Goal: Information Seeking & Learning: Check status

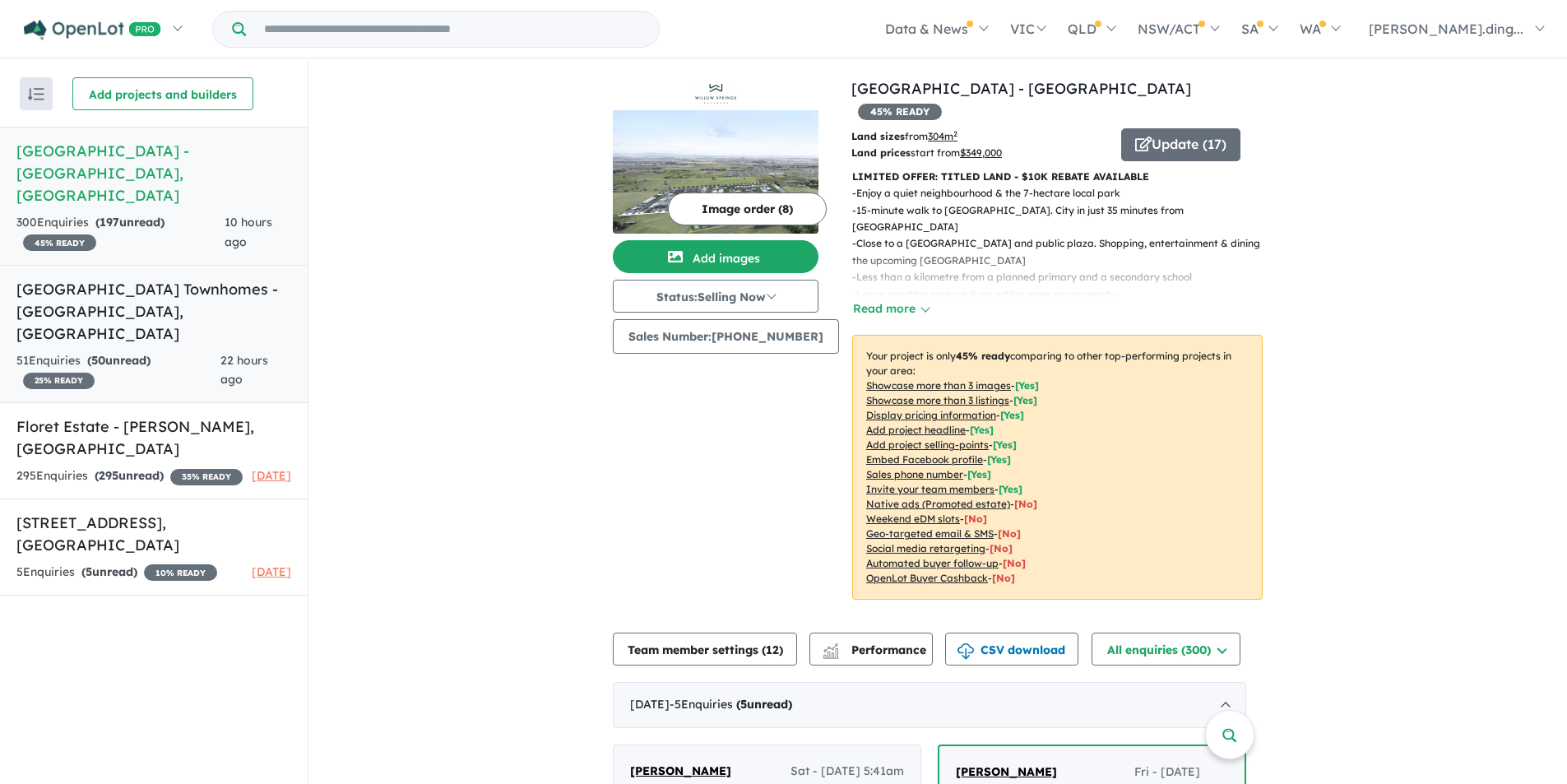
click at [160, 351] on div "51 Enquir ies ( 50 unread) 25 % READY" at bounding box center [118, 371] width 204 height 39
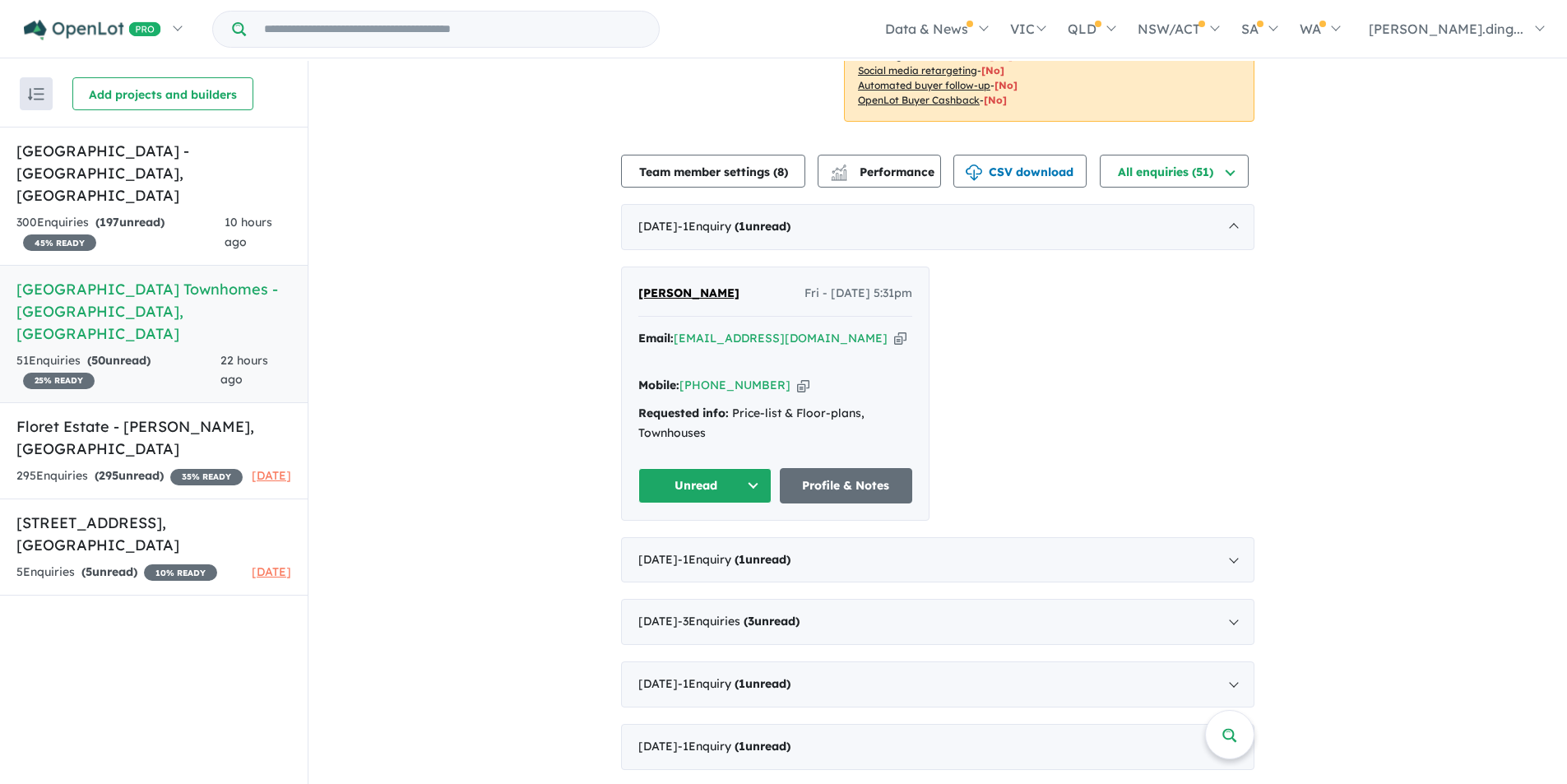
scroll to position [658, 0]
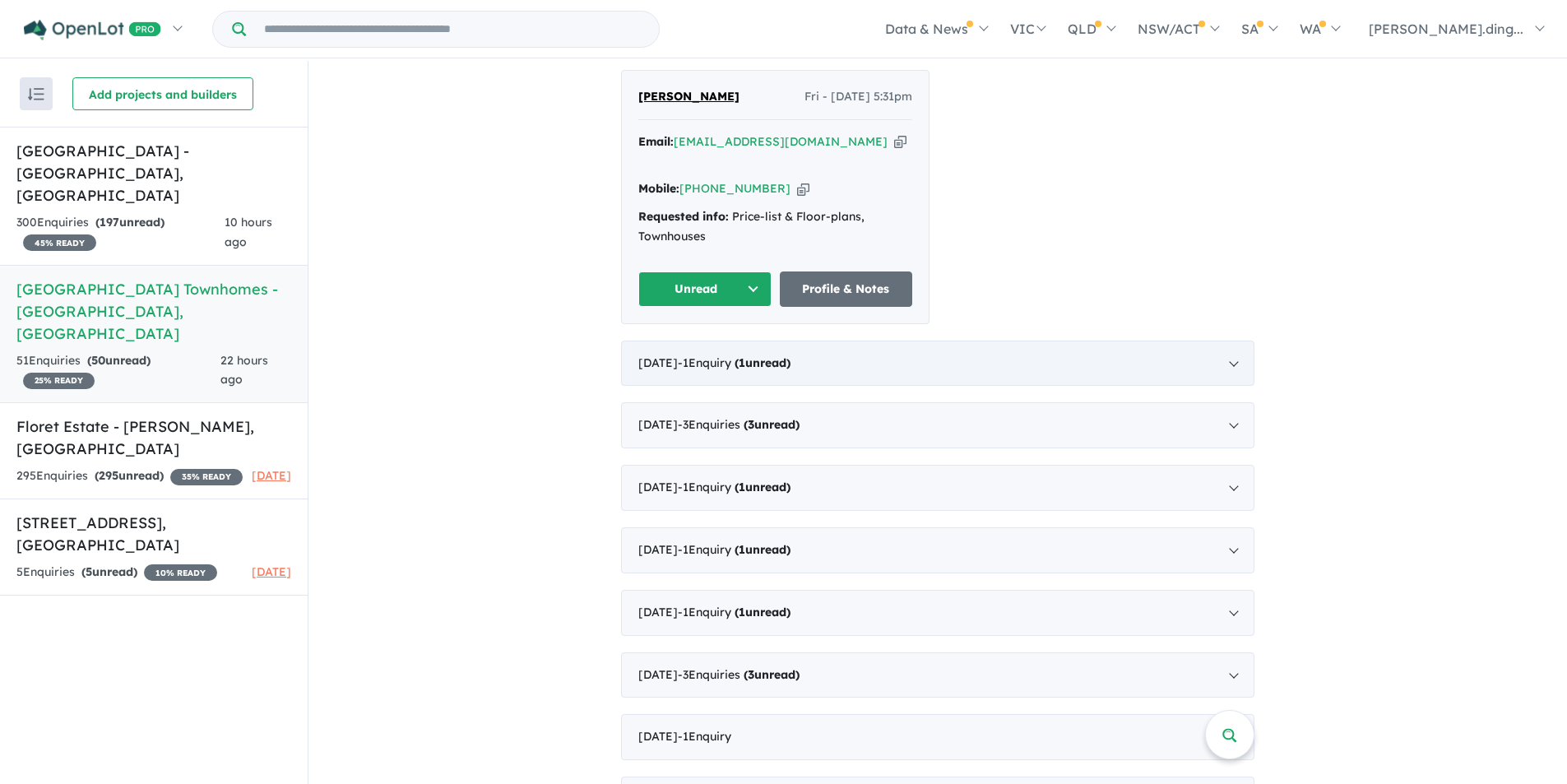
click at [1232, 341] on div "[DATE] - 1 Enquir y ( 1 unread)" at bounding box center [938, 364] width 634 height 46
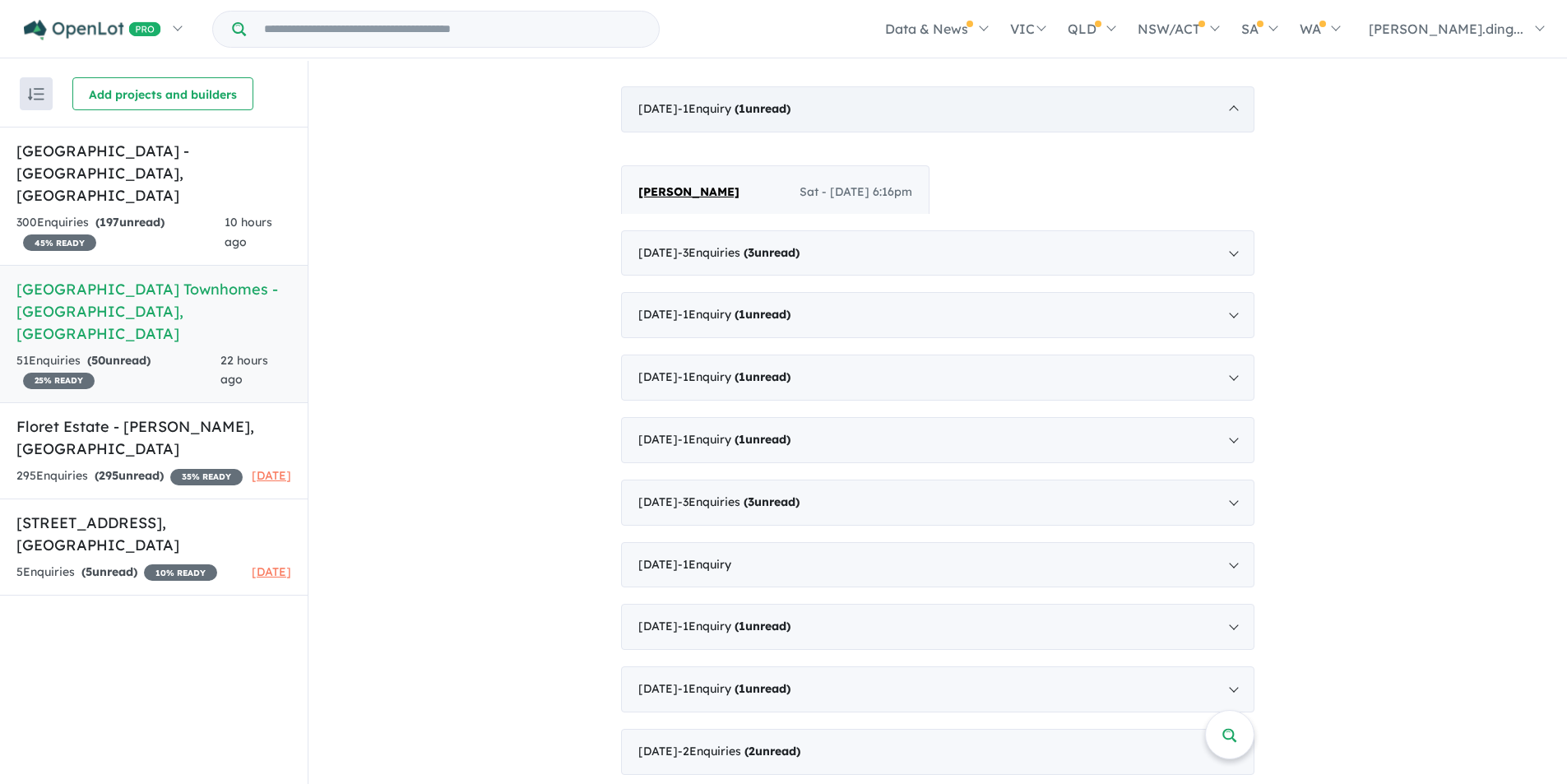
scroll to position [641, 0]
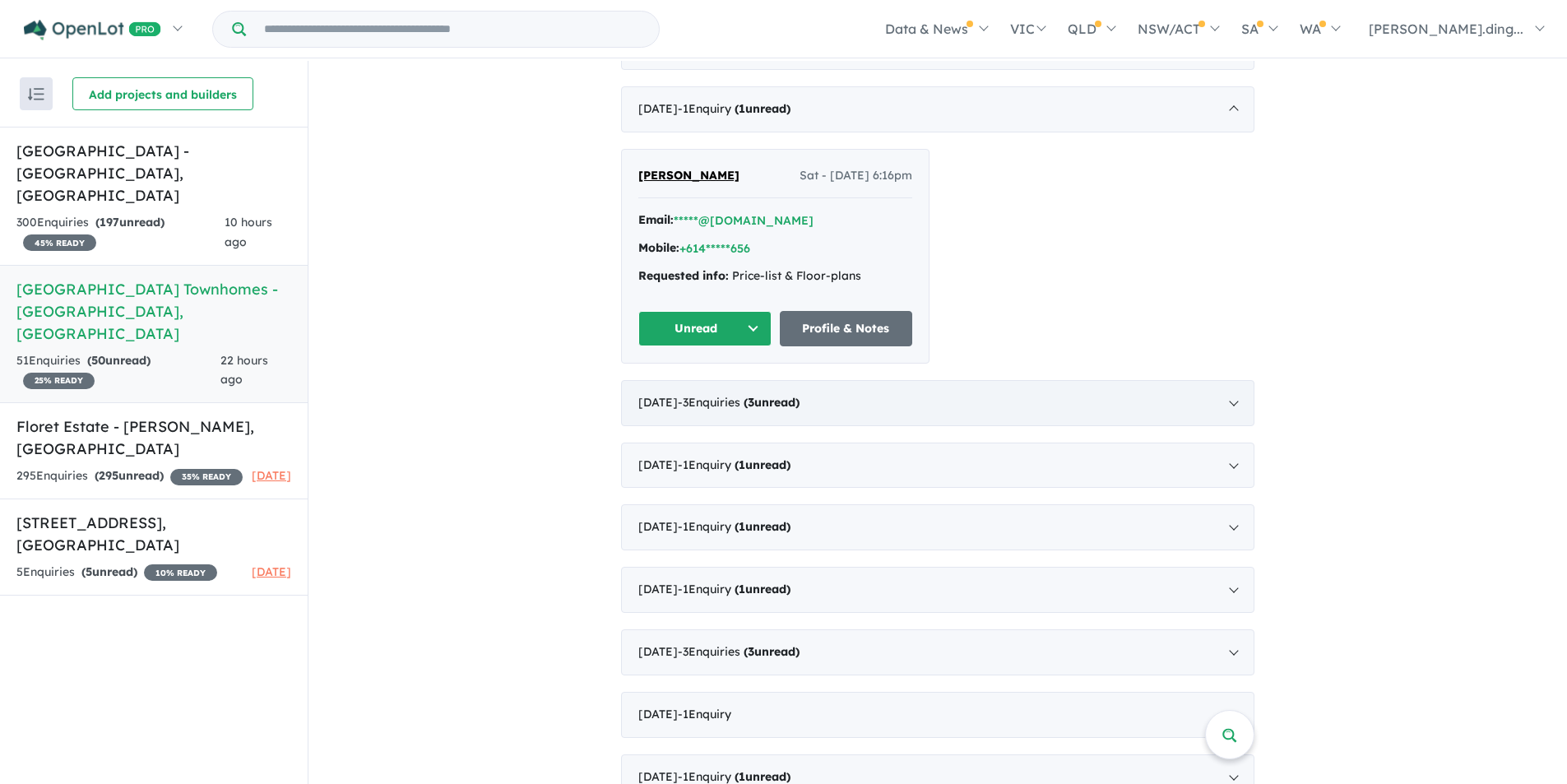
click at [1233, 380] on div "[DATE] - 3 Enquir ies ( 3 unread)" at bounding box center [938, 403] width 634 height 46
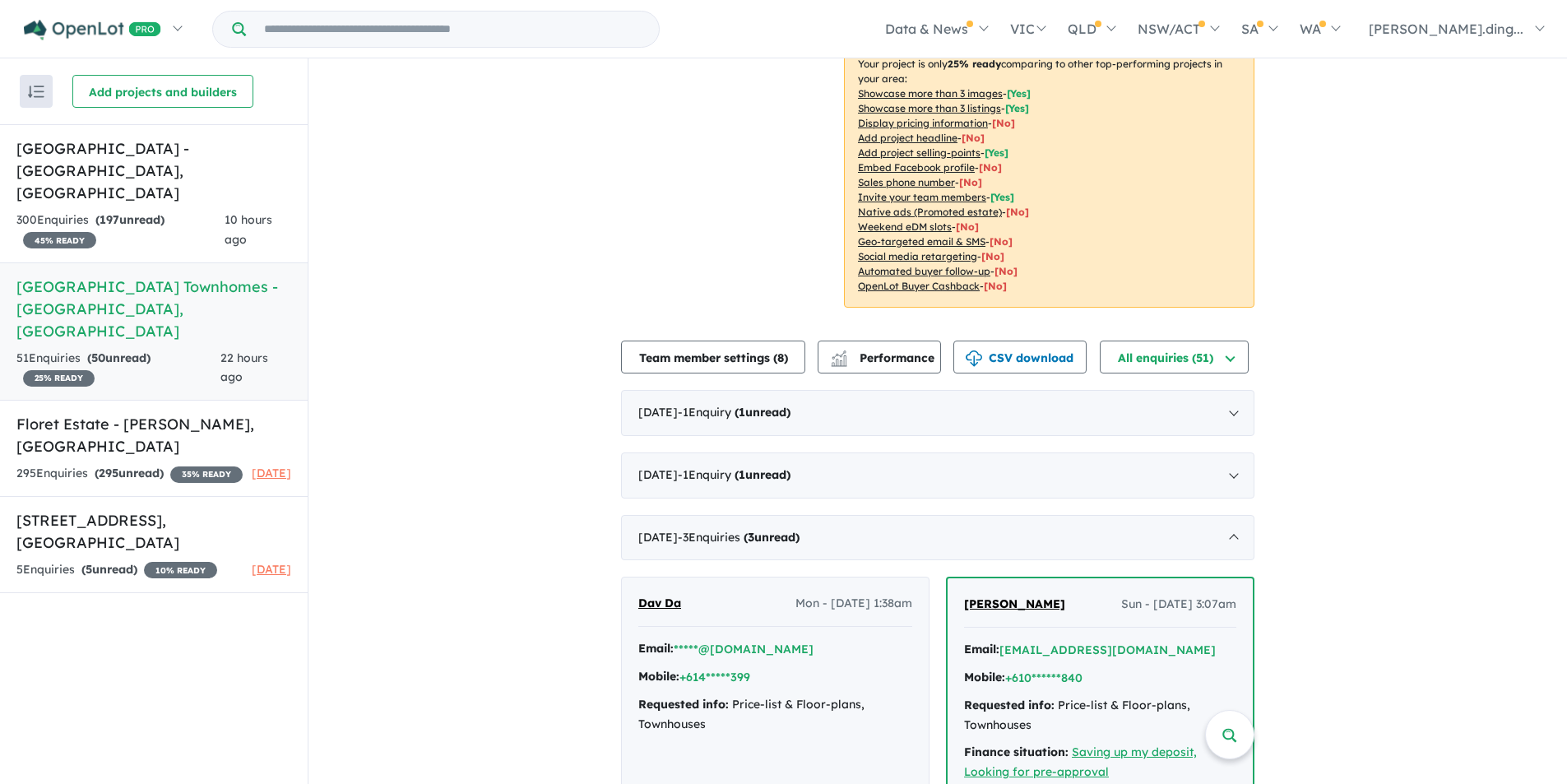
scroll to position [0, 0]
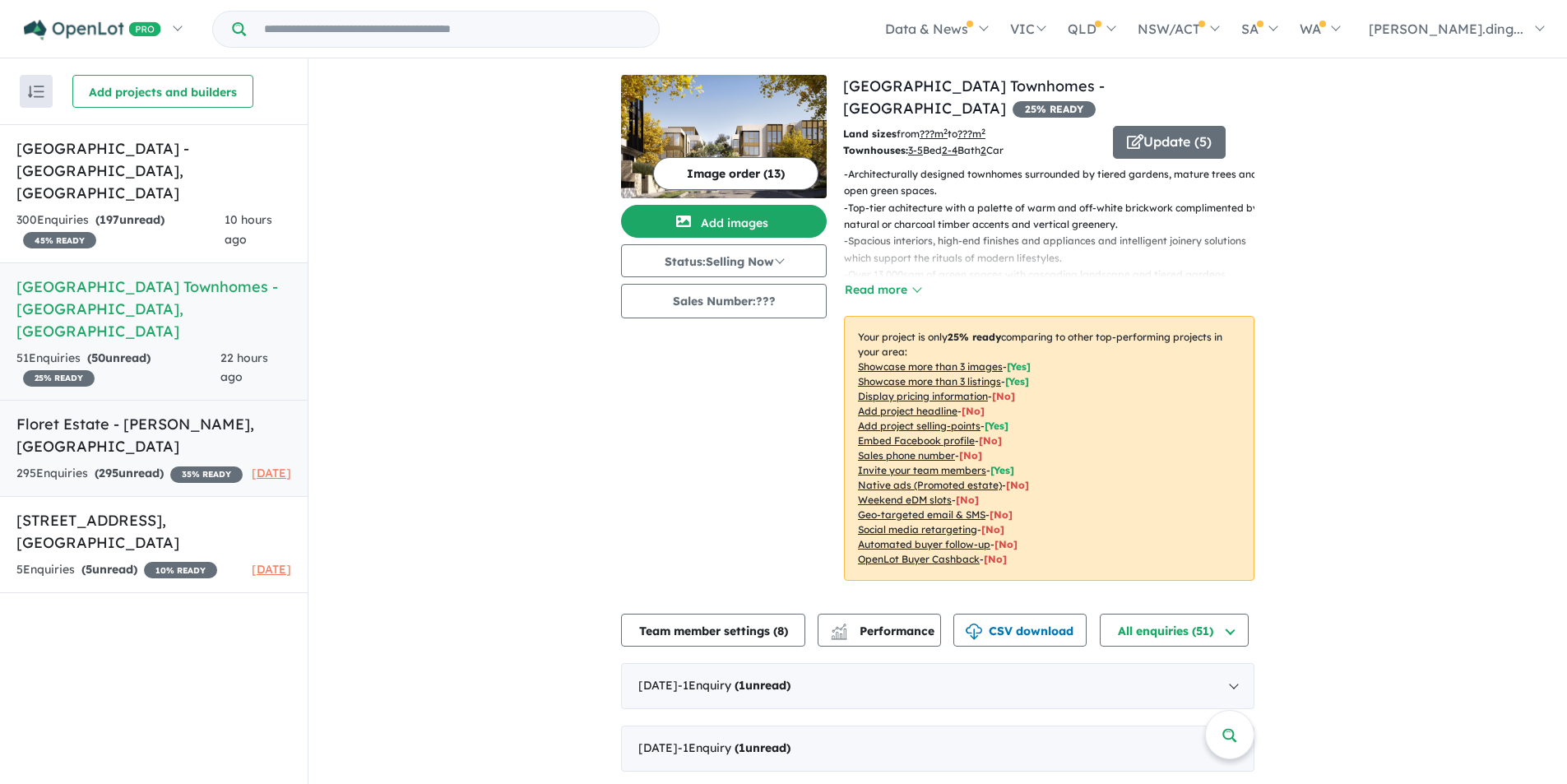
click at [118, 413] on h5 "Floret Estate - [PERSON_NAME][GEOGRAPHIC_DATA] , [GEOGRAPHIC_DATA]" at bounding box center [154, 434] width 275 height 45
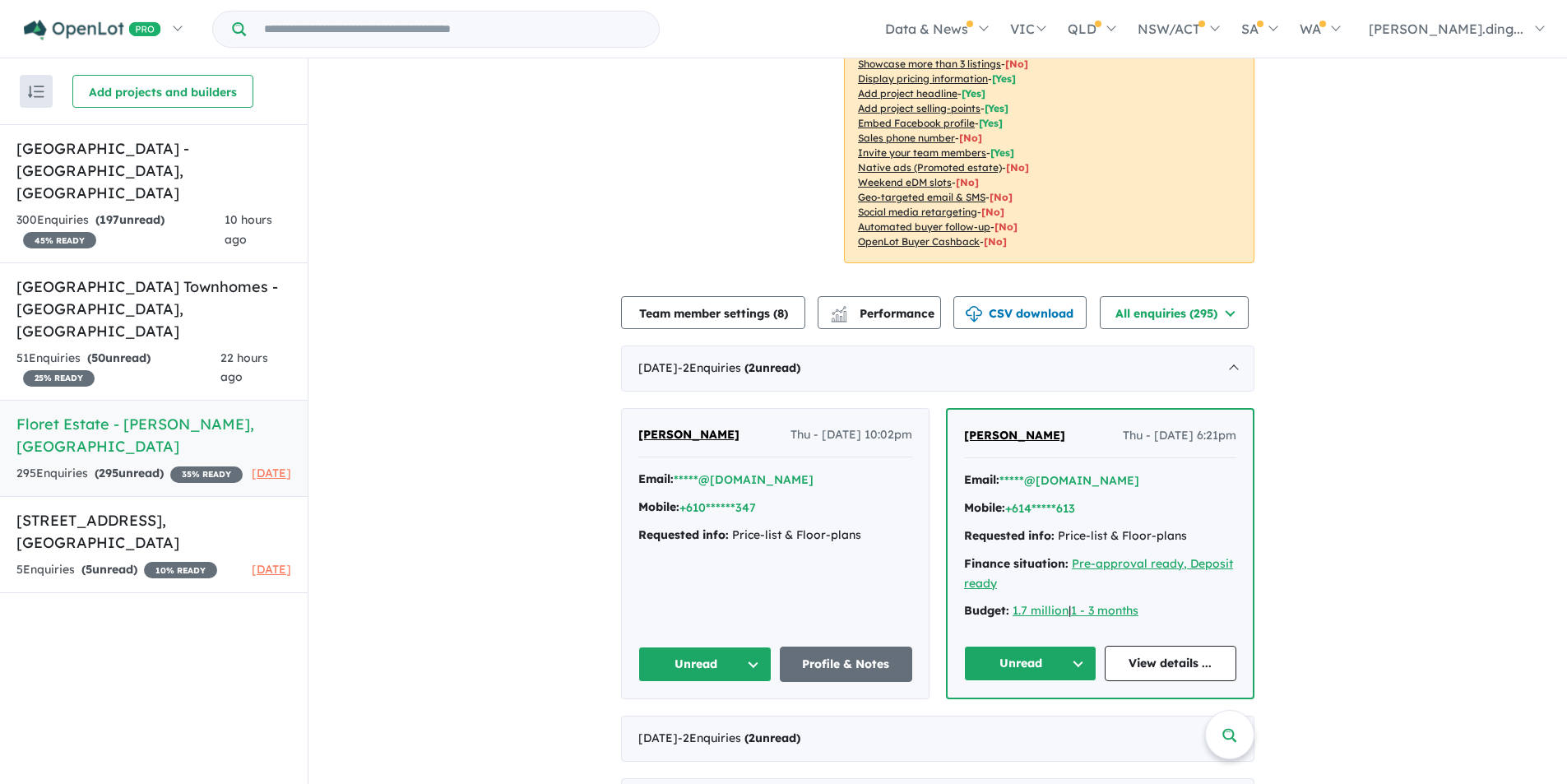
scroll to position [823, 0]
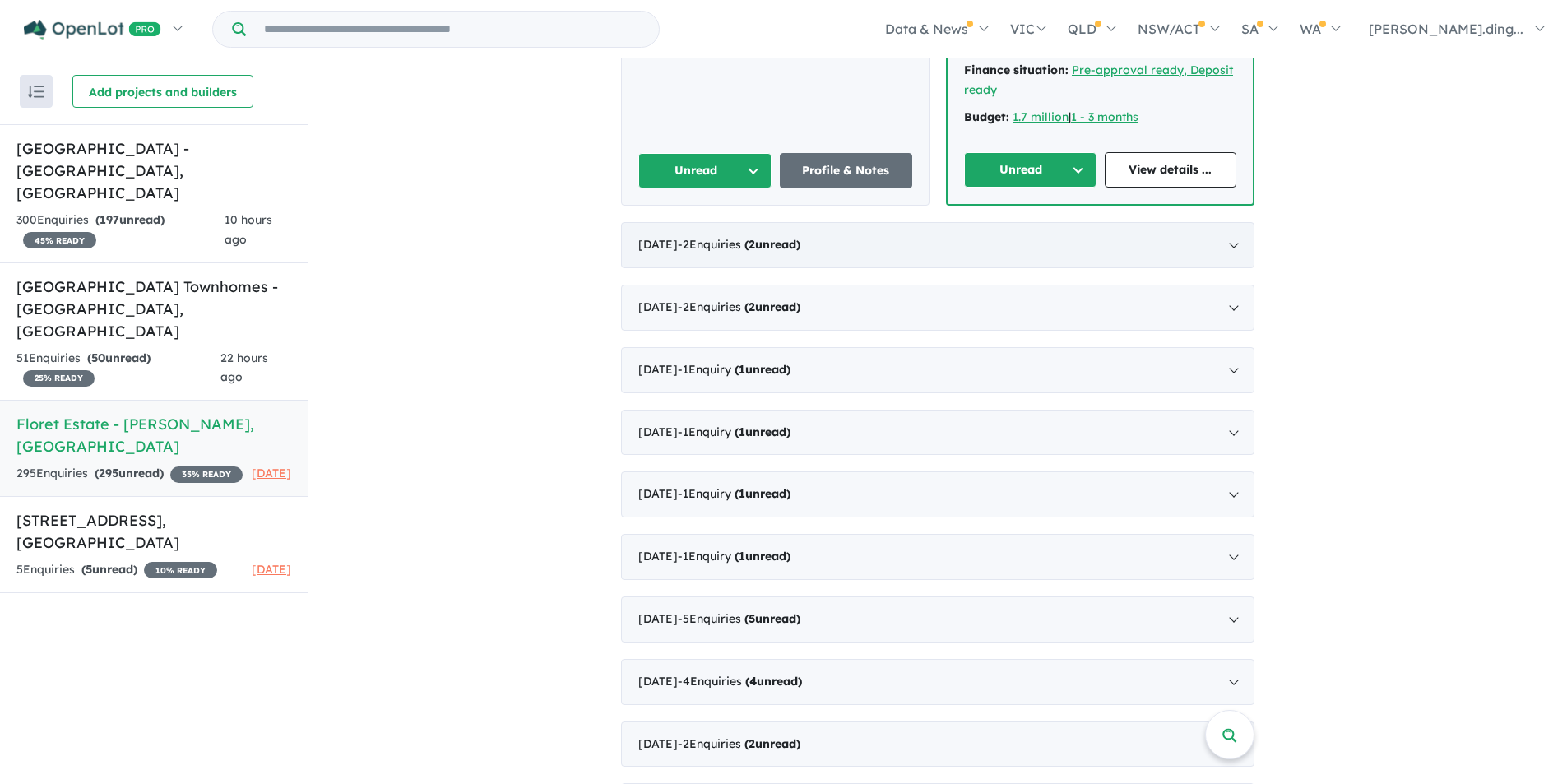
click at [849, 254] on div "[DATE] - 2 Enquir ies ( 2 unread)" at bounding box center [938, 244] width 634 height 46
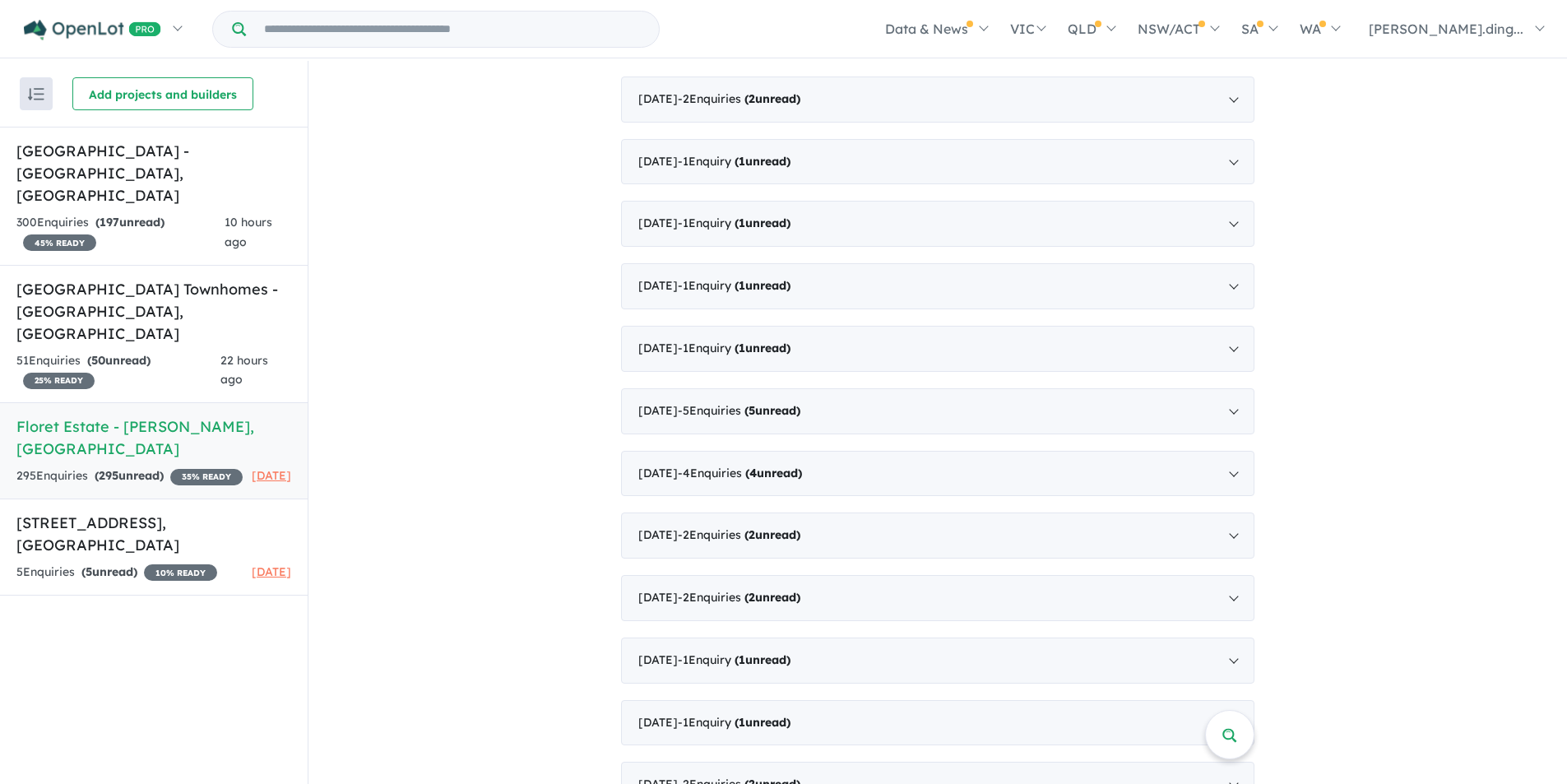
scroll to position [724, 0]
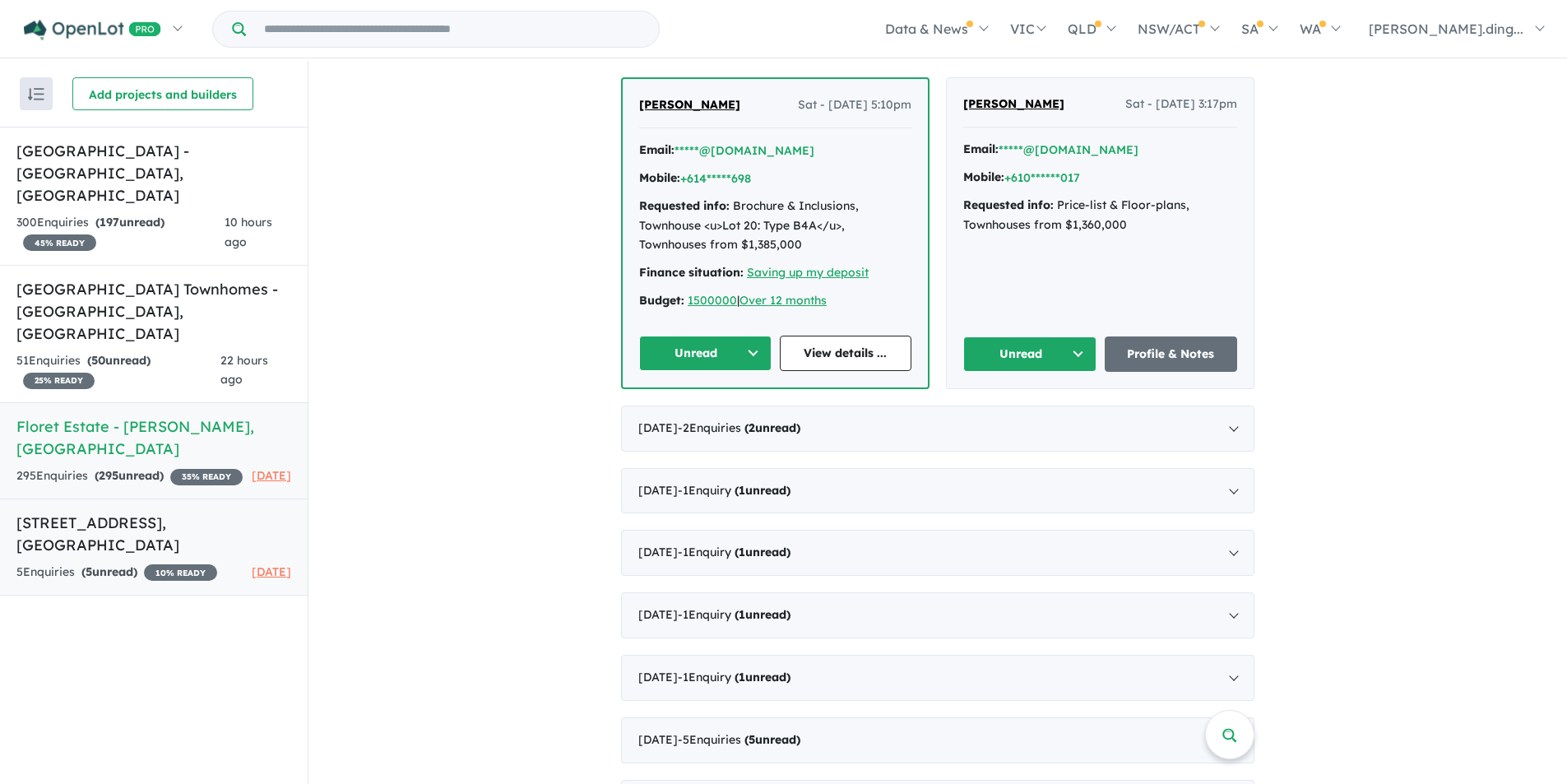
click at [159, 562] on div "5 Enquir ies ( 5 unread) 10 % READY" at bounding box center [117, 572] width 201 height 20
